Goal: Check status: Check status

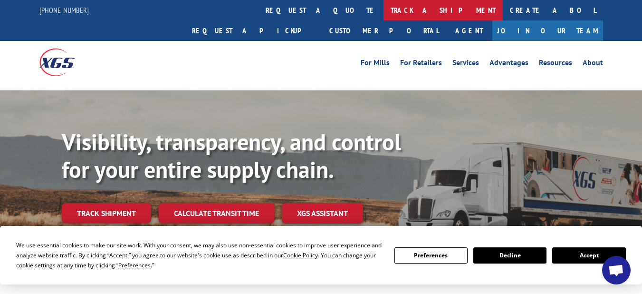
click at [384, 11] on link "track a shipment" at bounding box center [443, 10] width 119 height 20
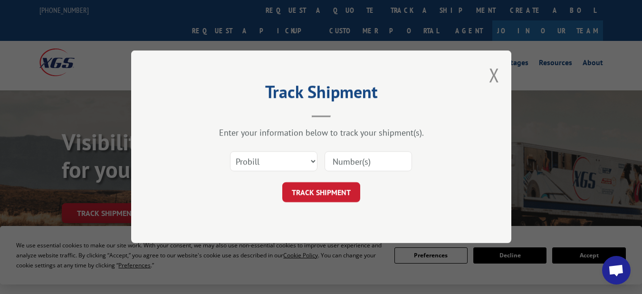
click at [351, 161] on input at bounding box center [368, 162] width 87 height 20
paste input "1751052"
type input "1751052"
click at [320, 190] on button "TRACK SHIPMENT" at bounding box center [321, 193] width 78 height 20
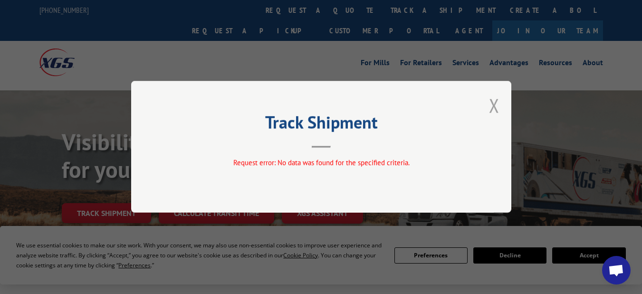
click at [492, 106] on button "Close modal" at bounding box center [494, 105] width 10 height 25
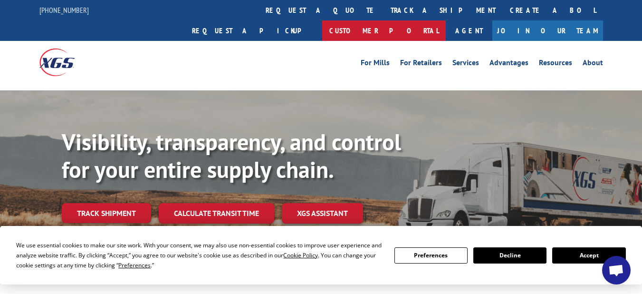
click at [446, 20] on link "Customer Portal" at bounding box center [384, 30] width 124 height 20
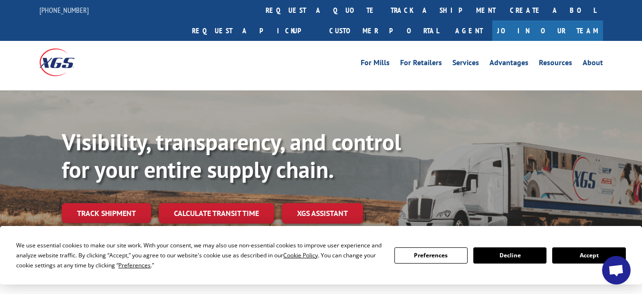
scroll to position [3264, 0]
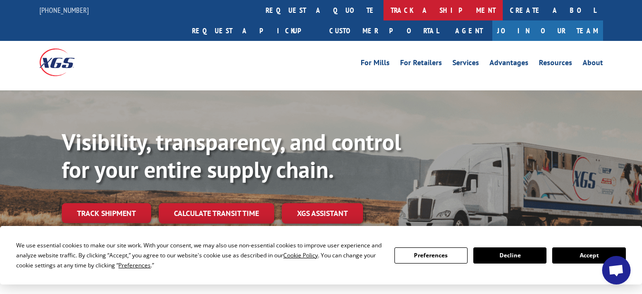
click at [384, 12] on link "track a shipment" at bounding box center [443, 10] width 119 height 20
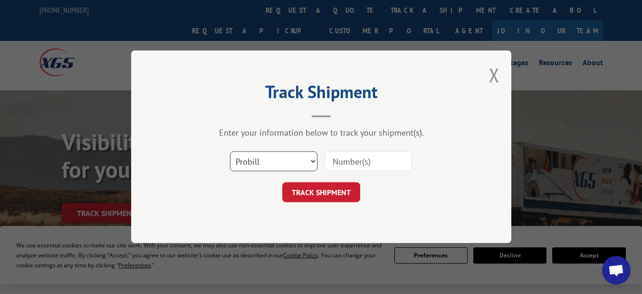
click at [312, 161] on select "Select category... Probill BOL PO" at bounding box center [273, 162] width 87 height 20
click at [347, 162] on input at bounding box center [368, 162] width 87 height 20
paste input "17591052"
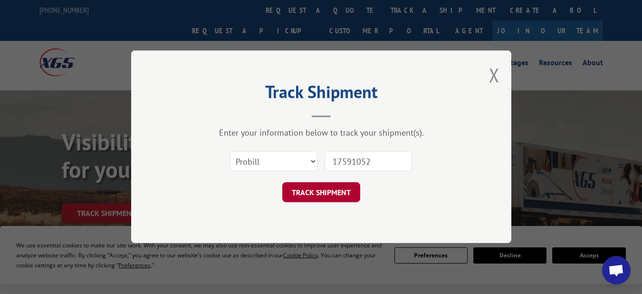
type input "17591052"
click at [309, 191] on button "TRACK SHIPMENT" at bounding box center [321, 193] width 78 height 20
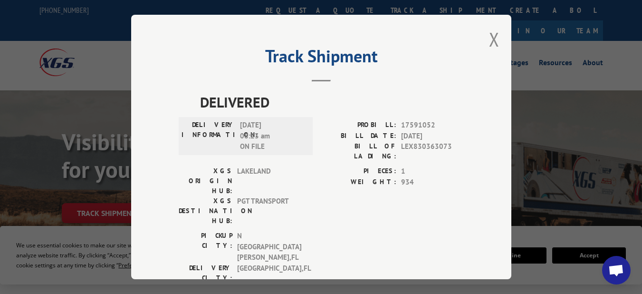
click at [428, 143] on span "LEX830363073" at bounding box center [432, 151] width 63 height 20
copy span "LEX830363073"
